Goal: Task Accomplishment & Management: Manage account settings

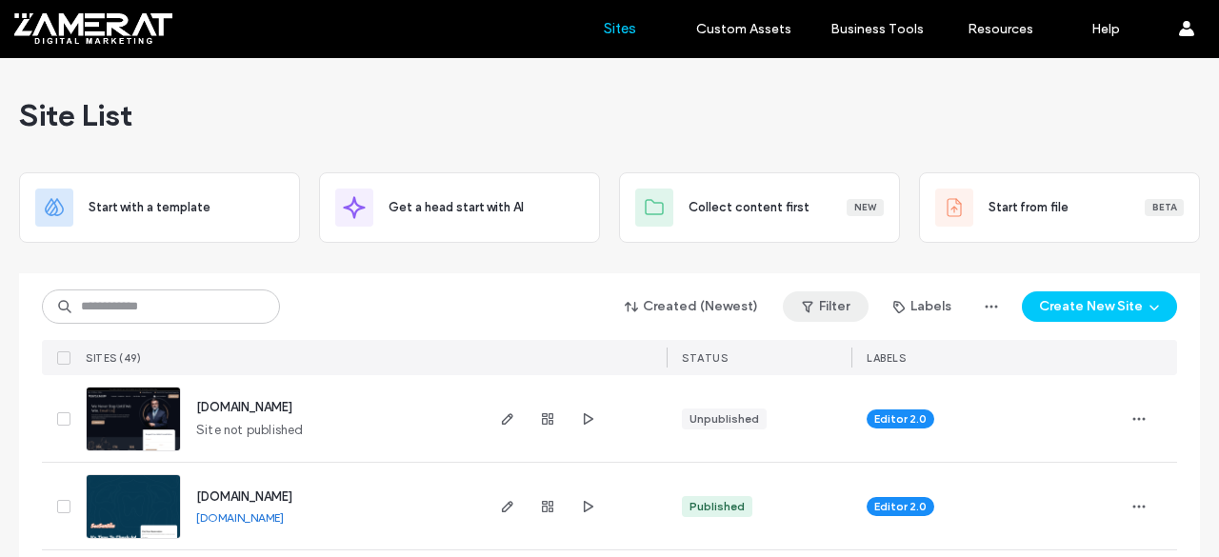
click at [817, 300] on button "Filter" at bounding box center [826, 306] width 86 height 30
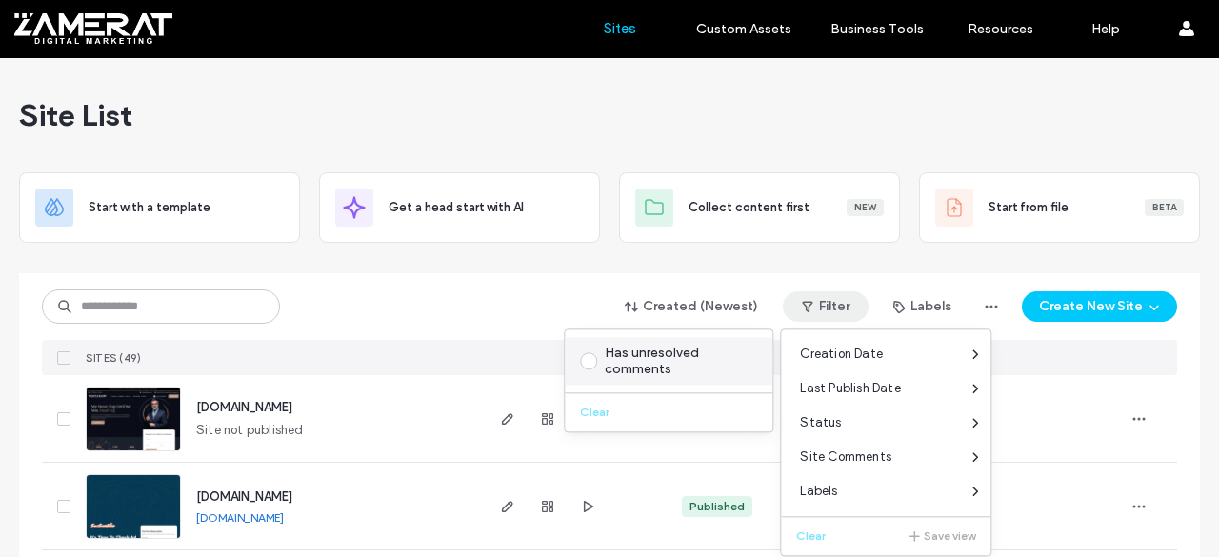
click at [631, 346] on div "Has unresolved comments" at bounding box center [677, 361] width 145 height 32
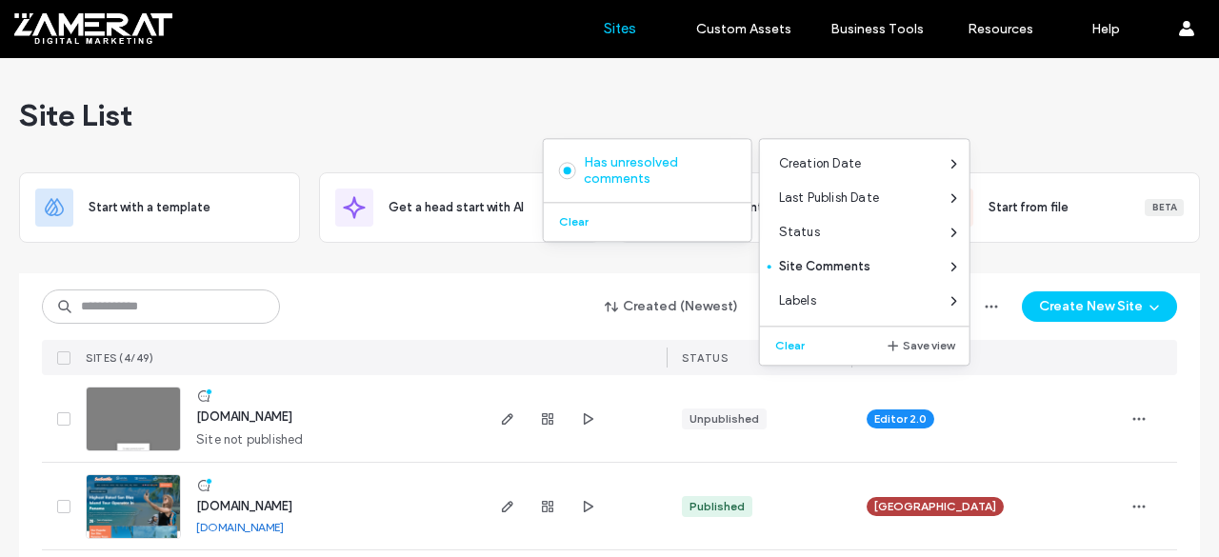
scroll to position [190, 0]
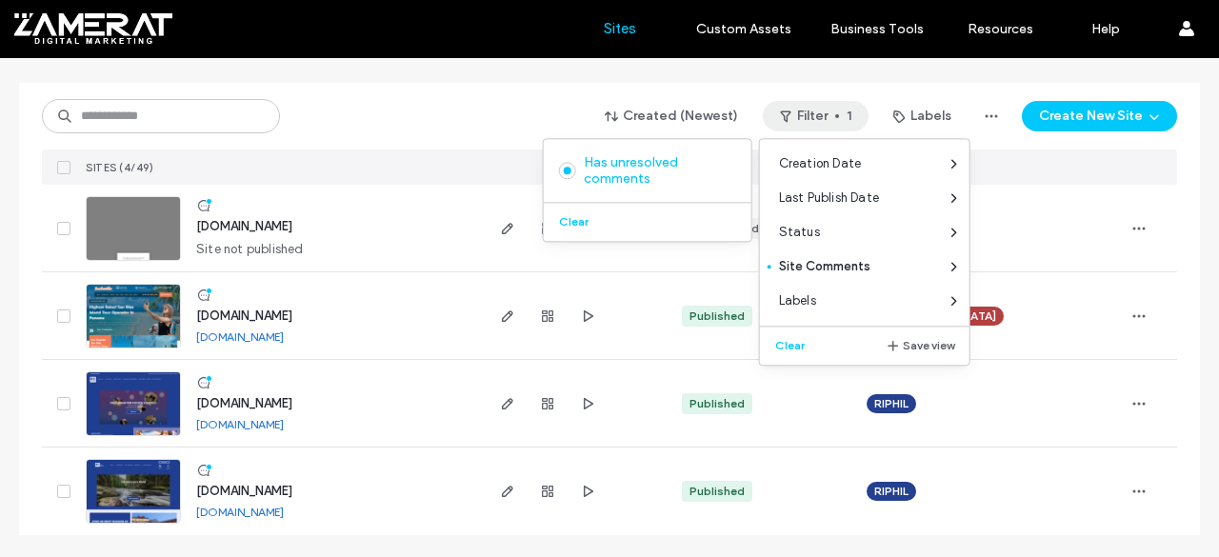
click at [261, 484] on span "[DOMAIN_NAME]" at bounding box center [244, 491] width 96 height 14
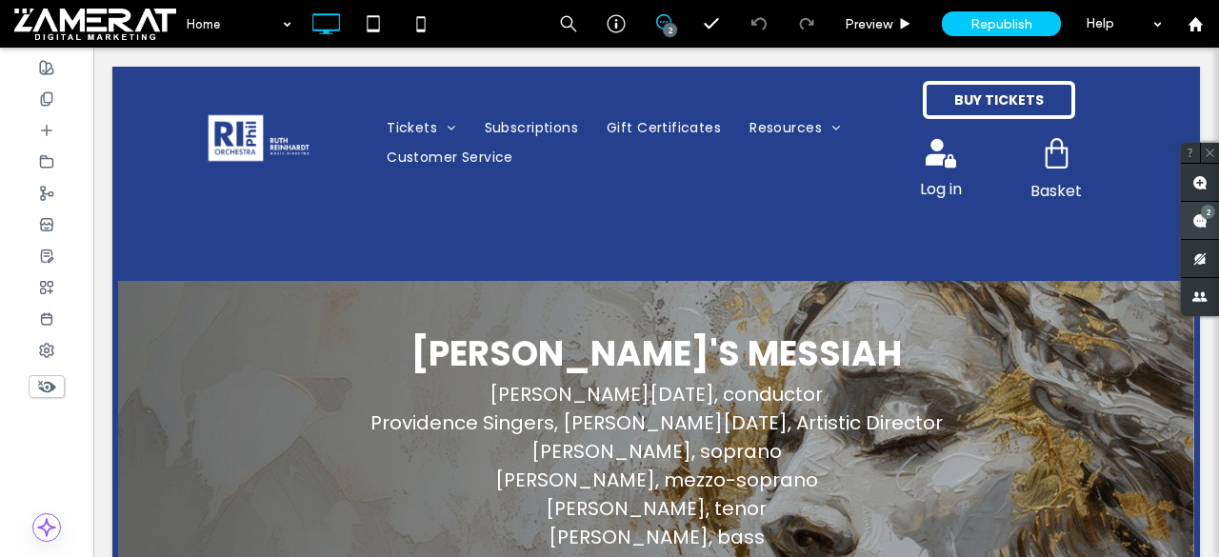
click at [1218, 222] on span at bounding box center [1200, 220] width 38 height 37
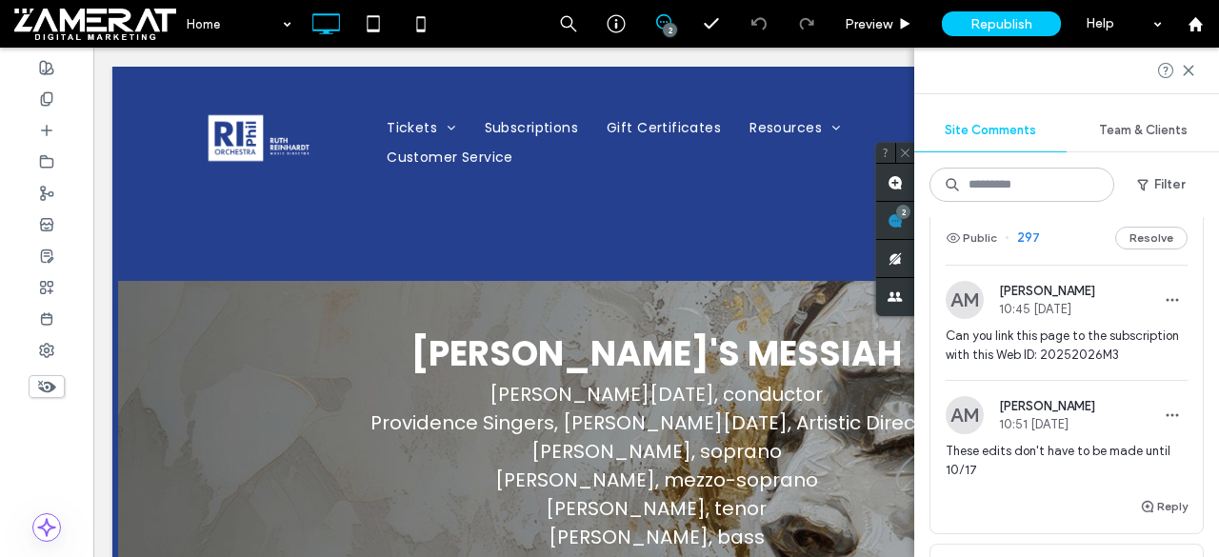
scroll to position [87, 0]
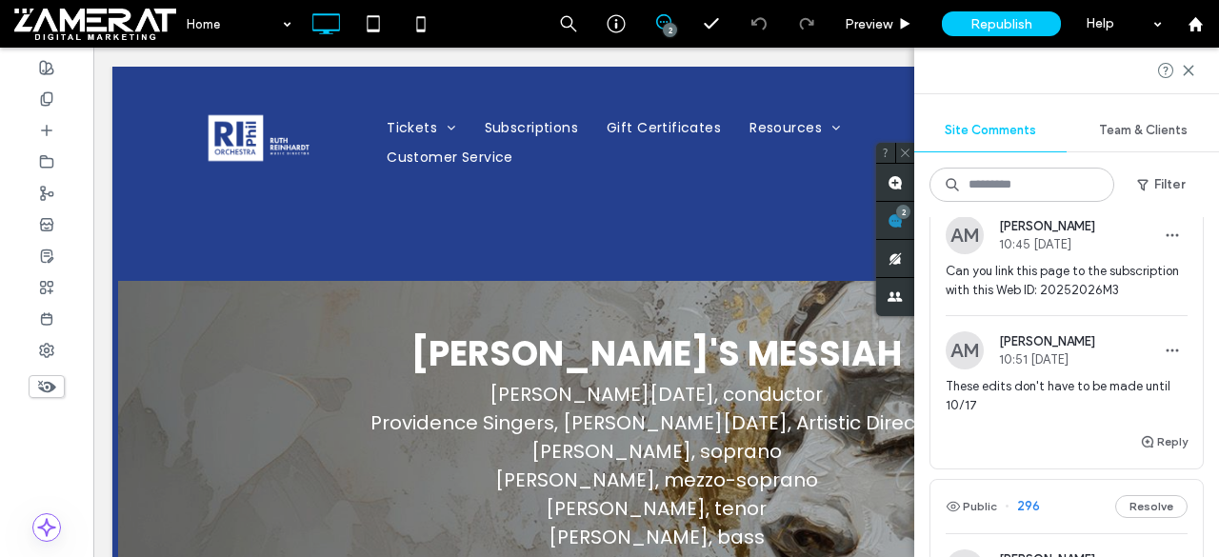
click at [966, 369] on img at bounding box center [964, 350] width 38 height 38
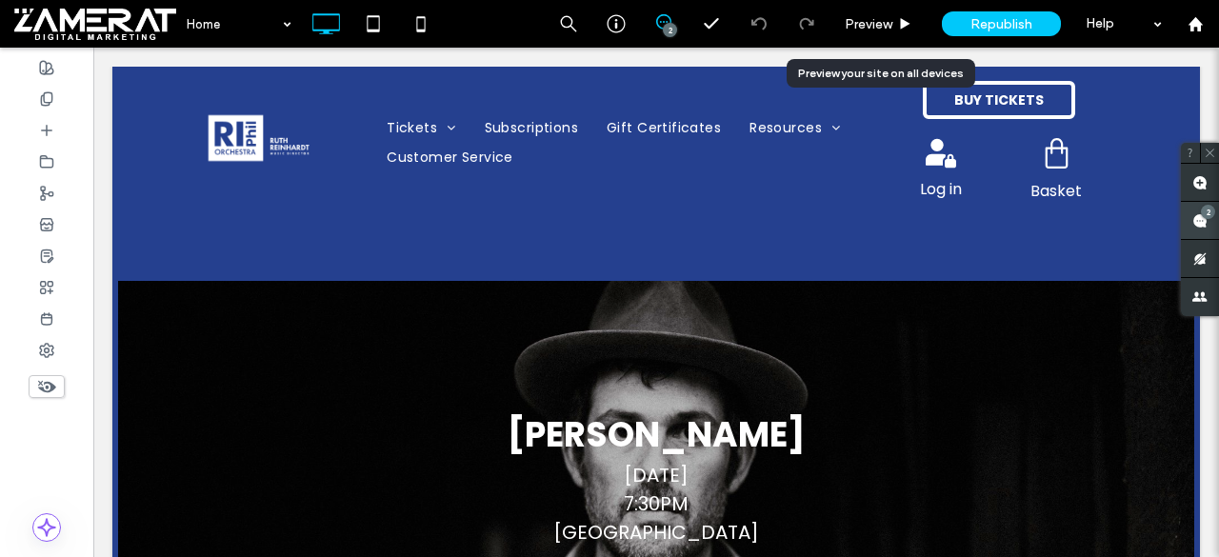
click at [1207, 215] on div "2" at bounding box center [1208, 212] width 14 height 14
